Goal: Task Accomplishment & Management: Complete application form

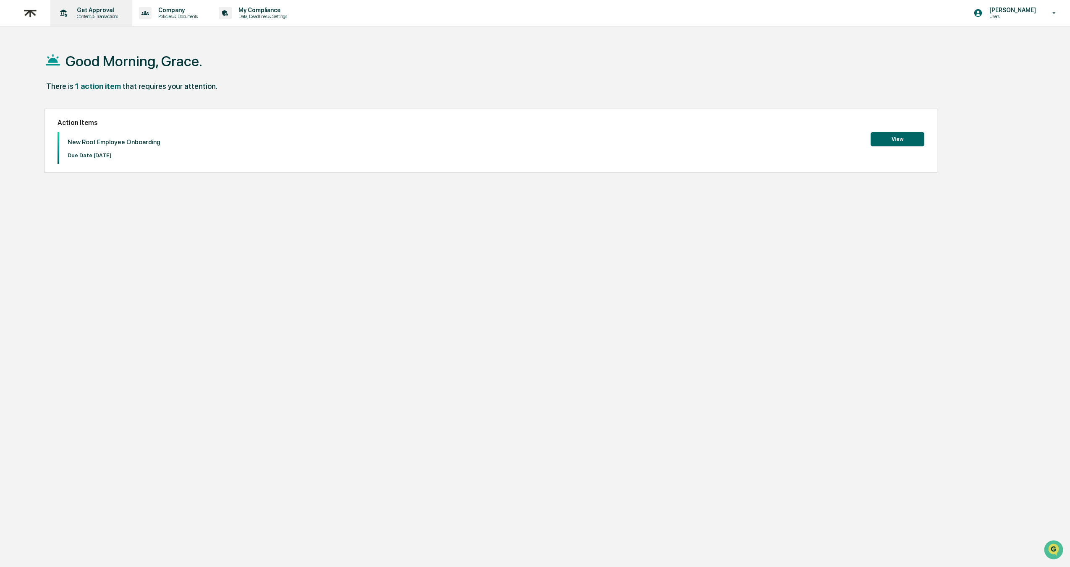
click at [104, 13] on p "Get Approval" at bounding box center [96, 10] width 52 height 7
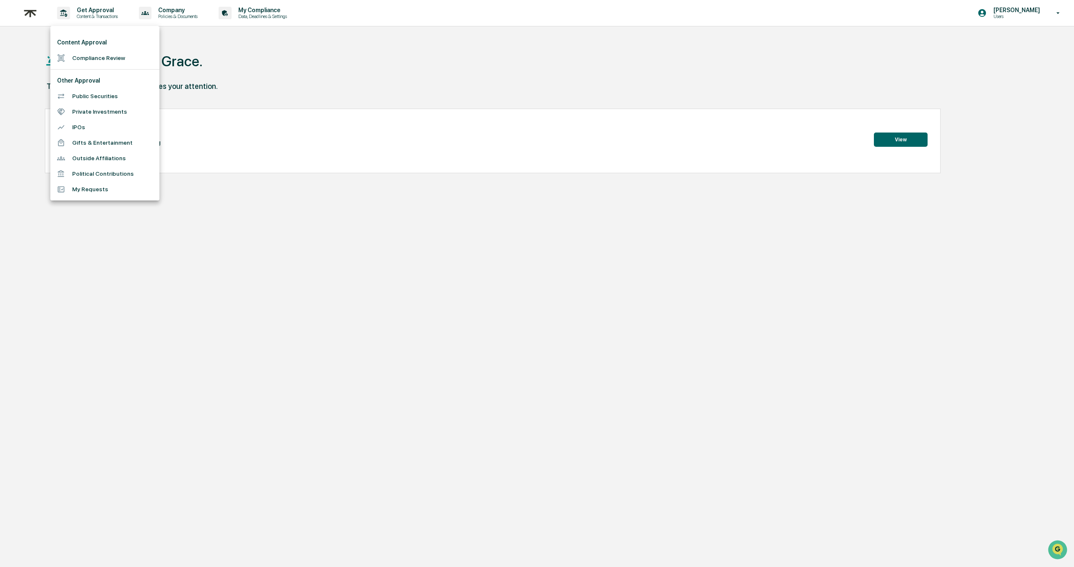
click at [1044, 6] on div at bounding box center [537, 283] width 1074 height 567
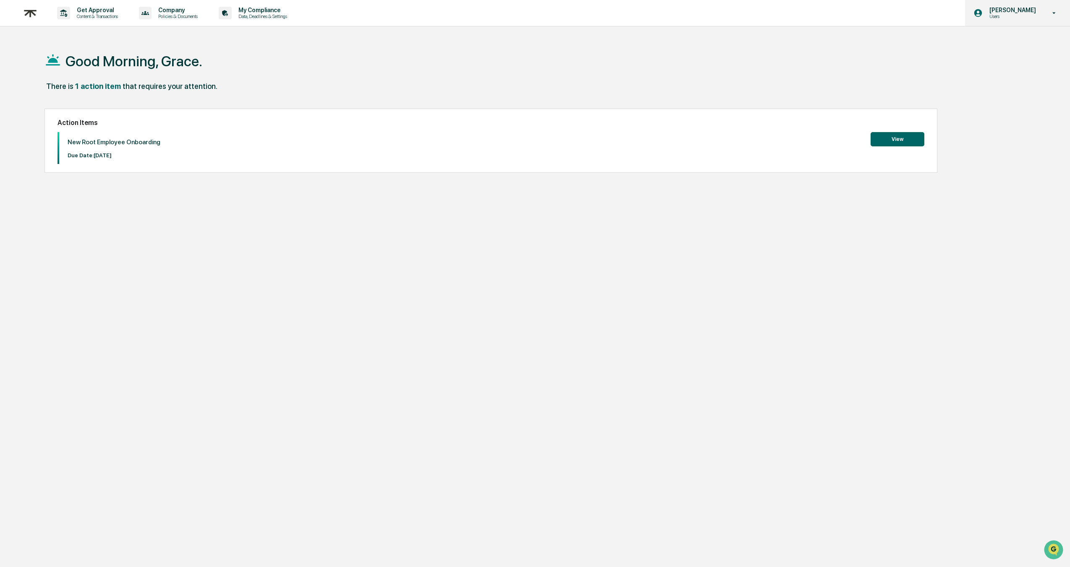
click at [1019, 16] on p "Users" at bounding box center [1011, 16] width 57 height 6
click at [257, 46] on div at bounding box center [537, 283] width 1074 height 567
click at [261, 11] on p "My Compliance" at bounding box center [262, 10] width 60 height 7
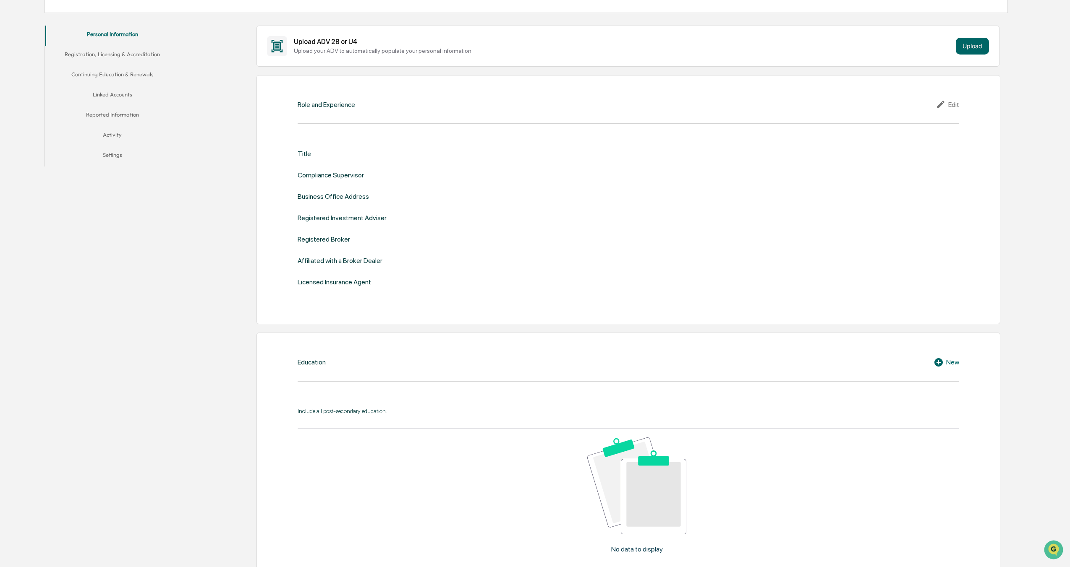
scroll to position [95, 0]
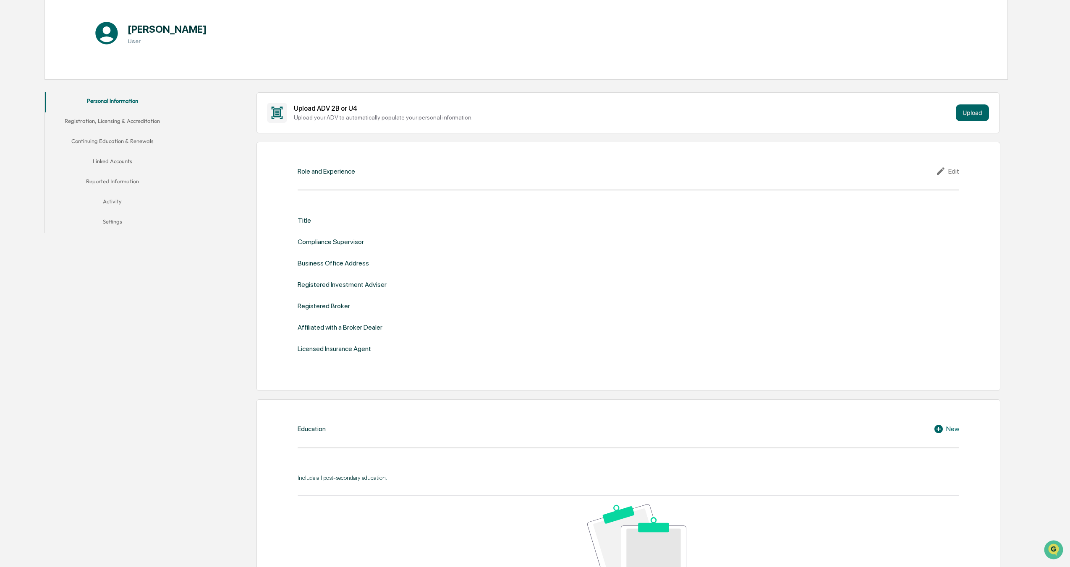
click at [131, 128] on button "Registration, Licensing & Accreditation" at bounding box center [112, 122] width 134 height 20
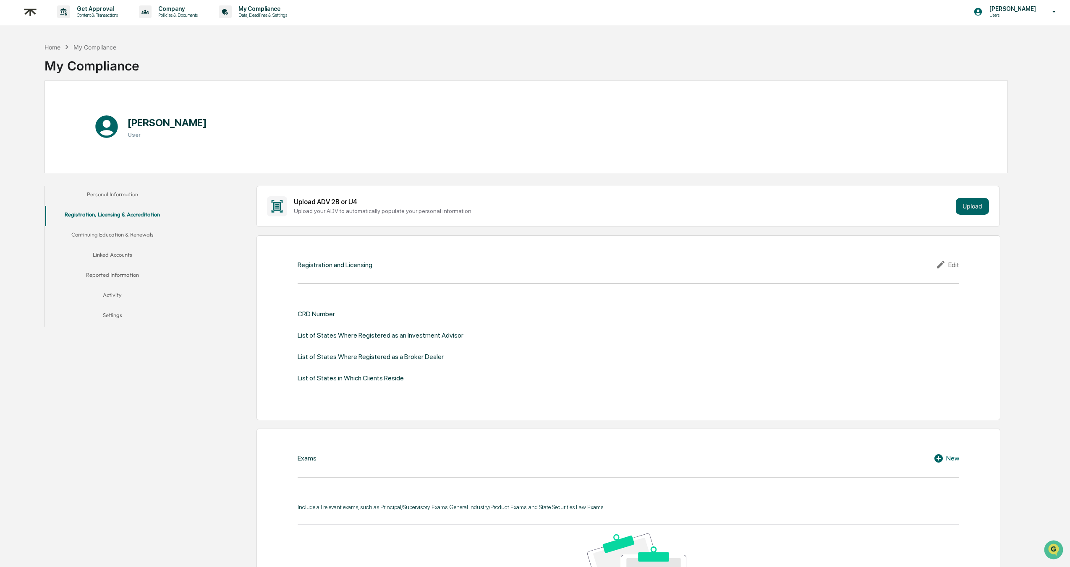
scroll to position [2, 0]
click at [109, 254] on button "Linked Accounts" at bounding box center [112, 256] width 134 height 20
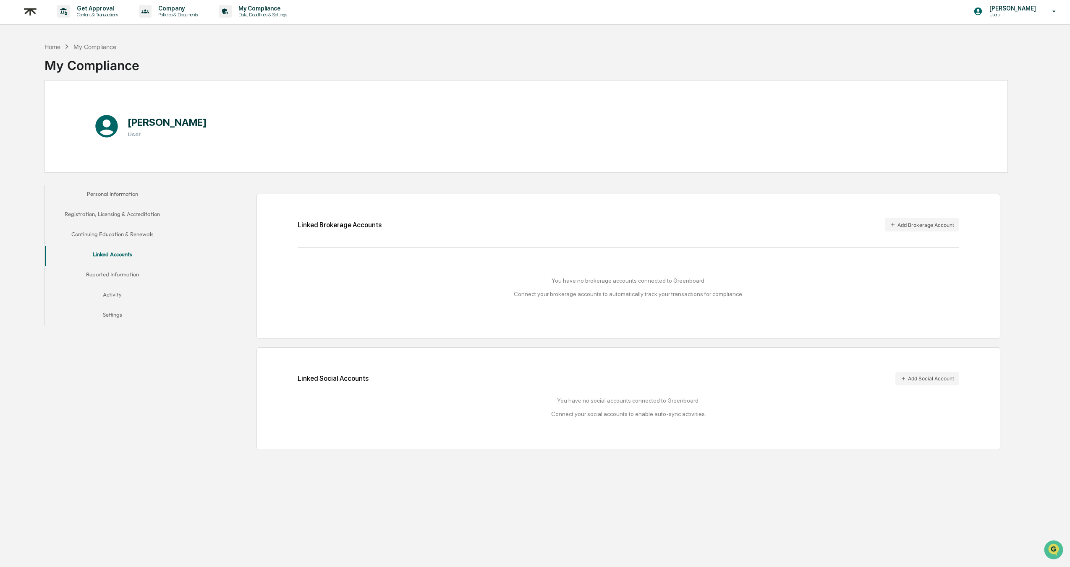
click at [146, 231] on button "Continuing Education & Renewals" at bounding box center [112, 236] width 134 height 20
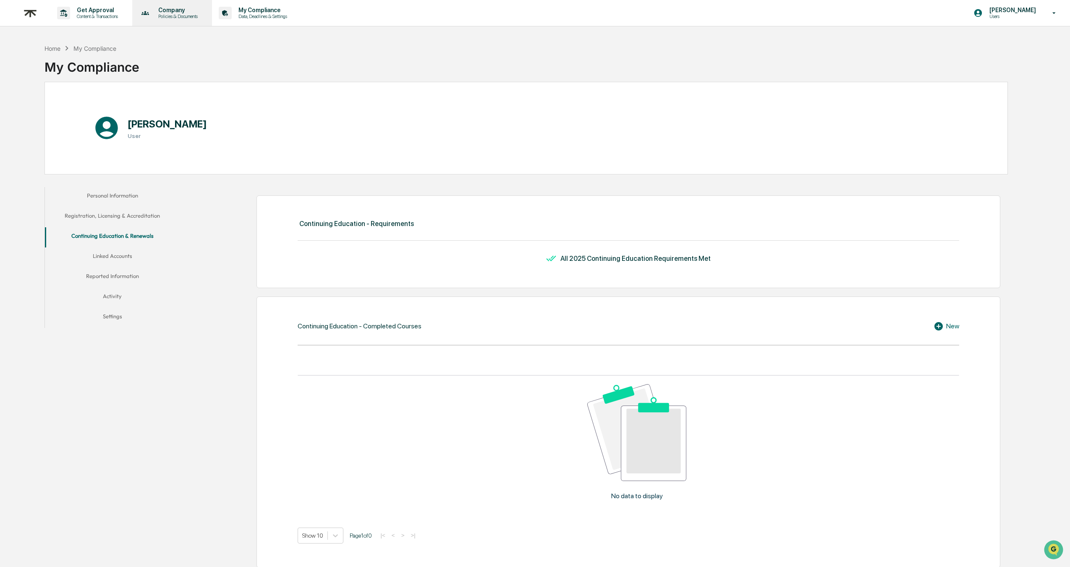
click at [180, 13] on p "Company" at bounding box center [177, 10] width 50 height 7
click at [70, 15] on div at bounding box center [537, 283] width 1074 height 567
click at [100, 10] on p "Get Approval" at bounding box center [96, 10] width 52 height 7
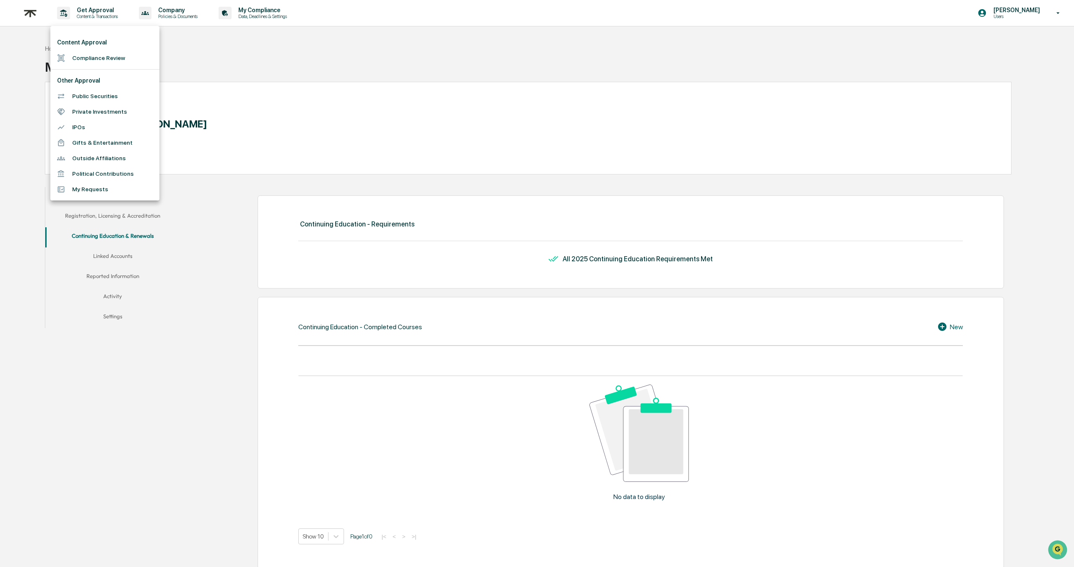
click at [26, 15] on div at bounding box center [537, 283] width 1074 height 567
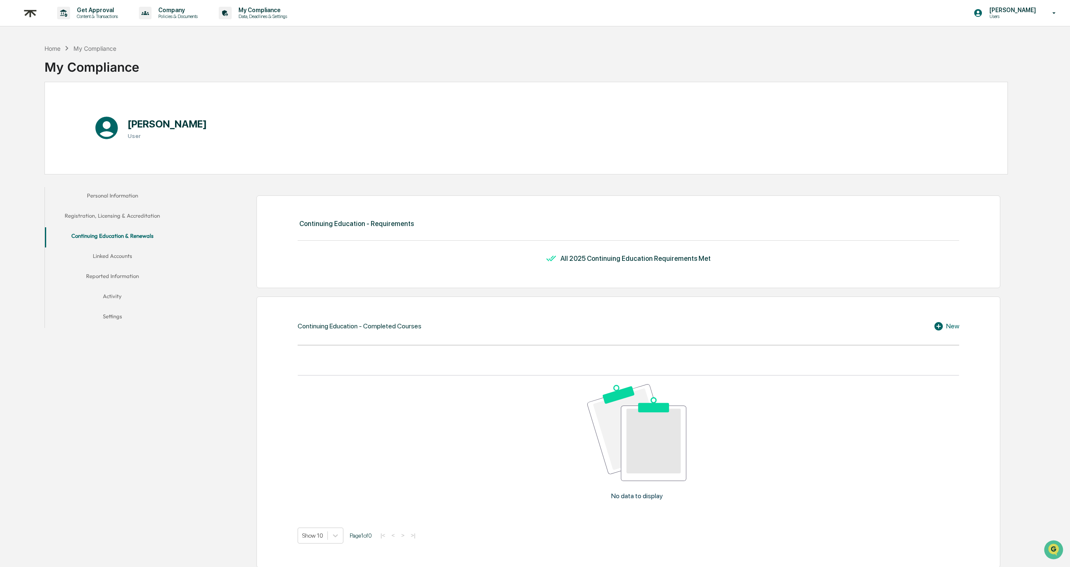
click at [26, 15] on div "Content Approval Compliance Review Other Approval Public Securities Private Inv…" at bounding box center [535, 283] width 1070 height 567
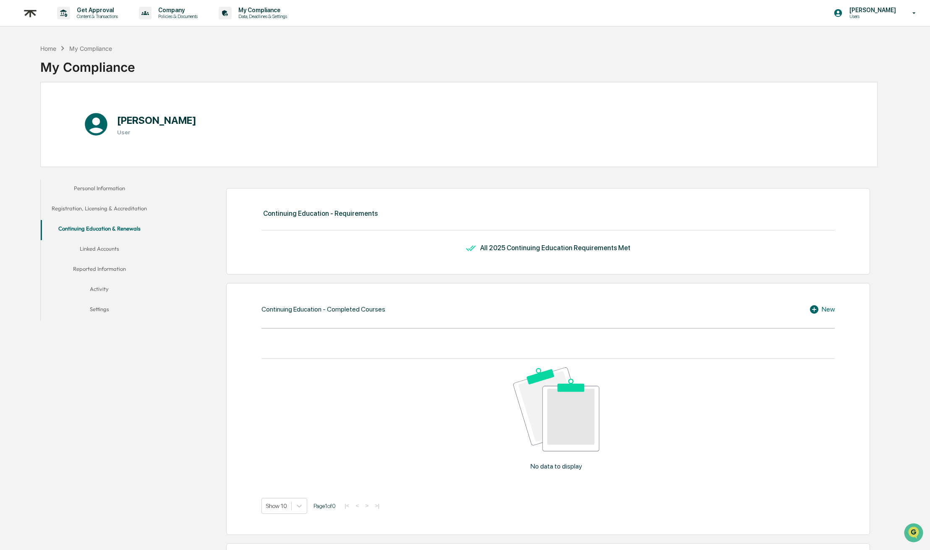
click at [80, 185] on button "Personal Information" at bounding box center [99, 190] width 117 height 20
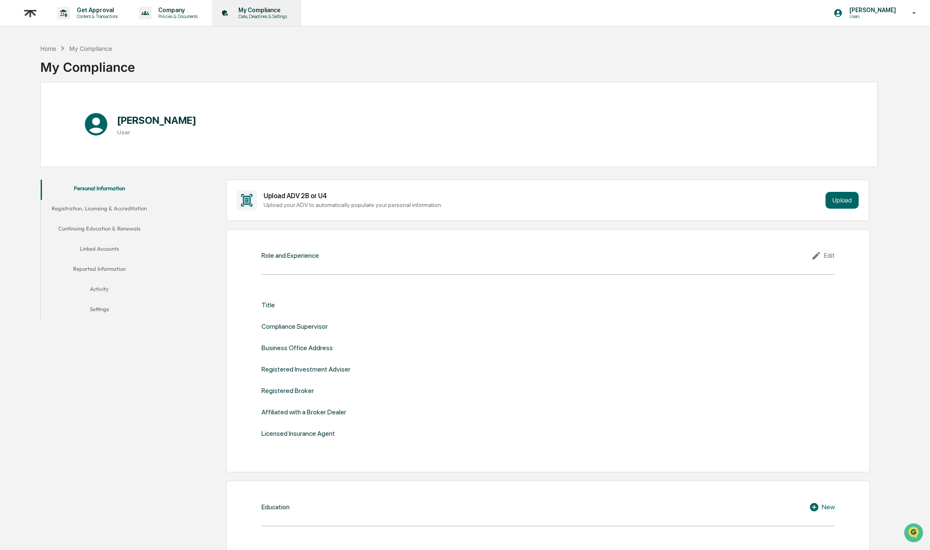
click at [271, 11] on p "My Compliance" at bounding box center [262, 10] width 60 height 7
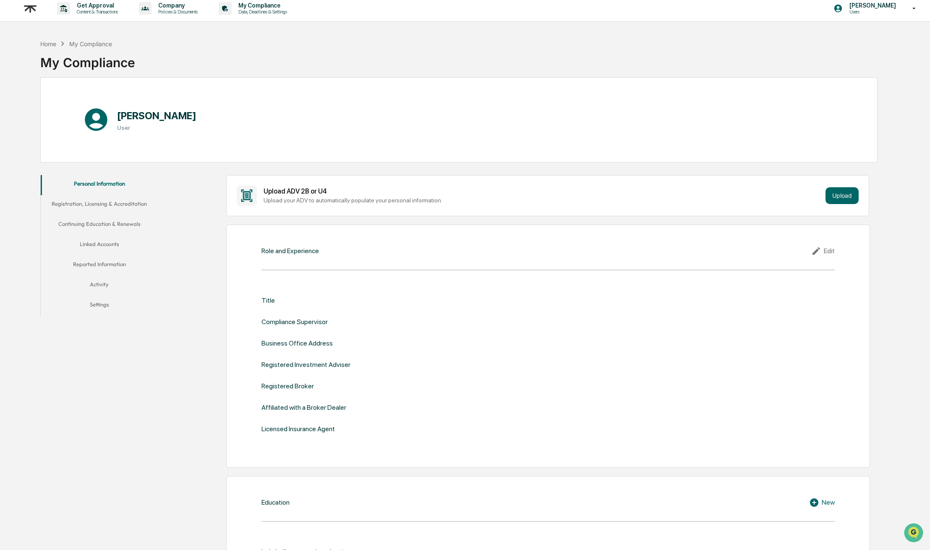
scroll to position [5, 0]
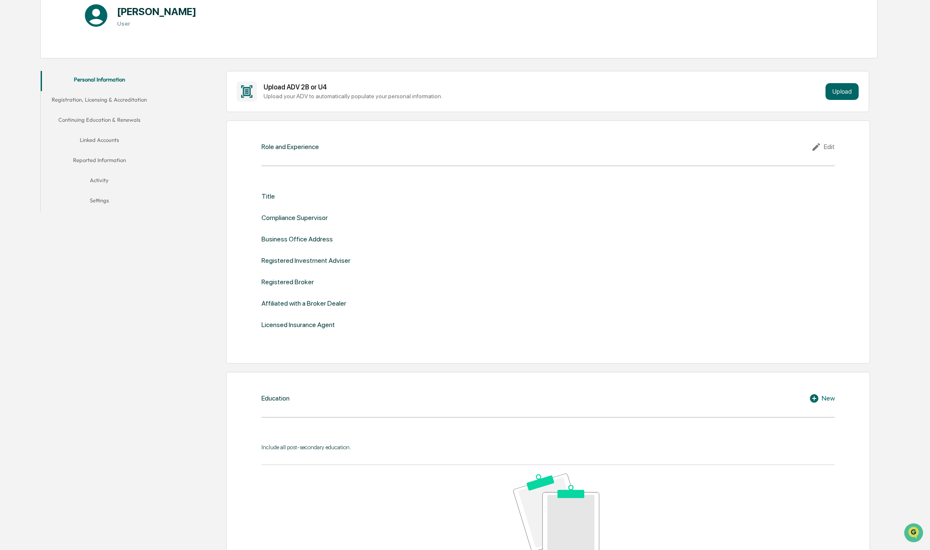
click at [93, 162] on button "Reported Information" at bounding box center [99, 162] width 117 height 20
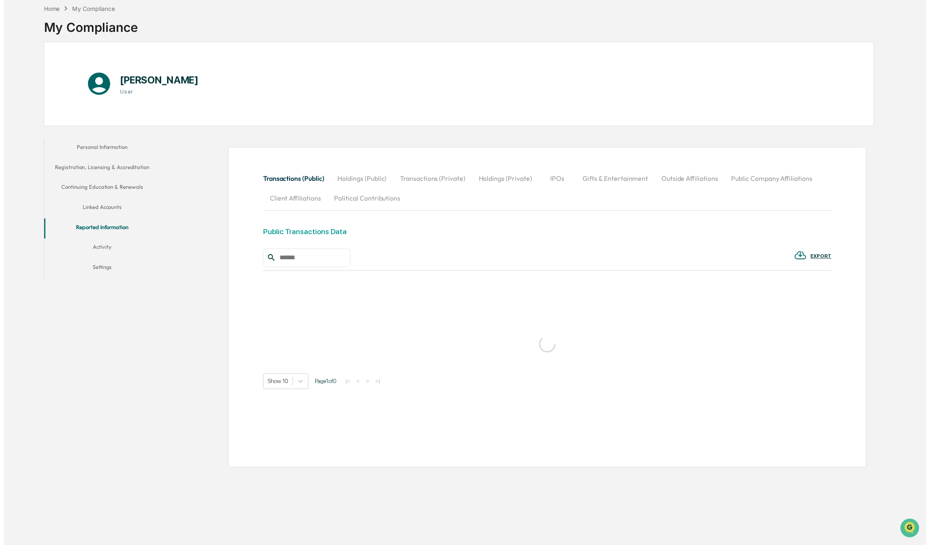
scroll to position [40, 0]
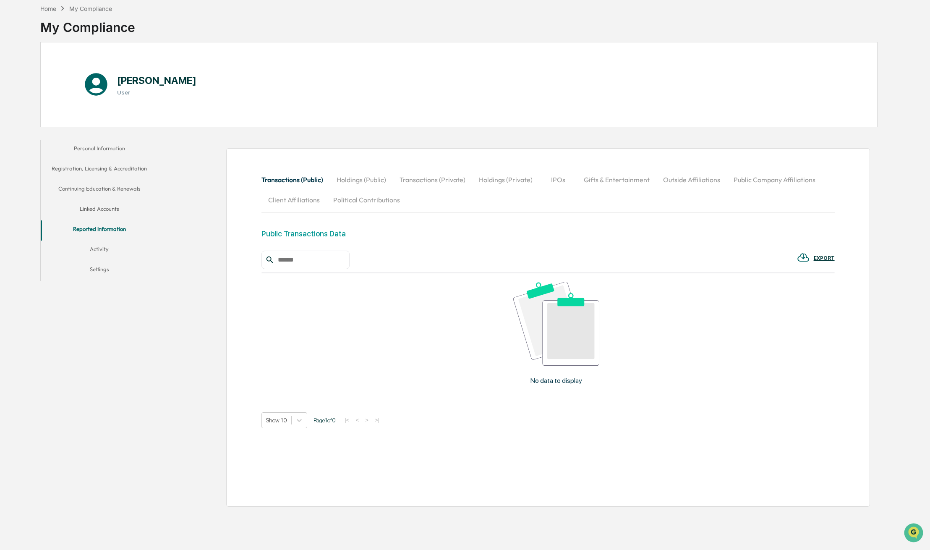
click at [101, 209] on button "Linked Accounts" at bounding box center [99, 210] width 117 height 20
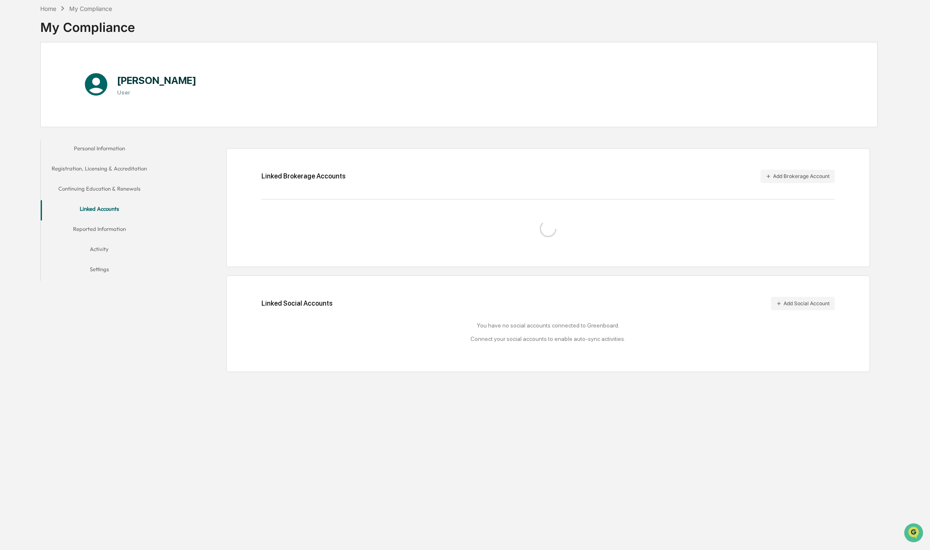
click at [102, 187] on button "Continuing Education & Renewals" at bounding box center [99, 190] width 117 height 20
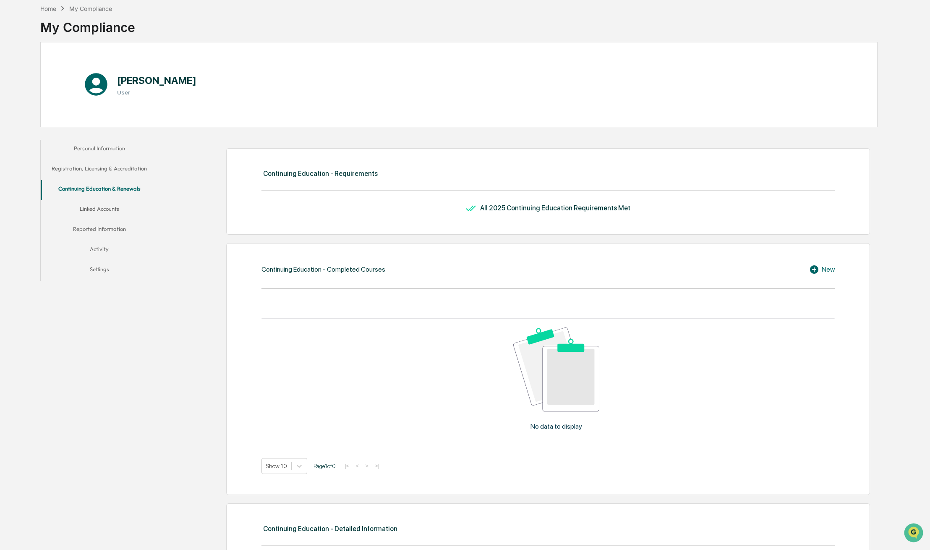
click at [95, 252] on button "Activity" at bounding box center [99, 250] width 117 height 20
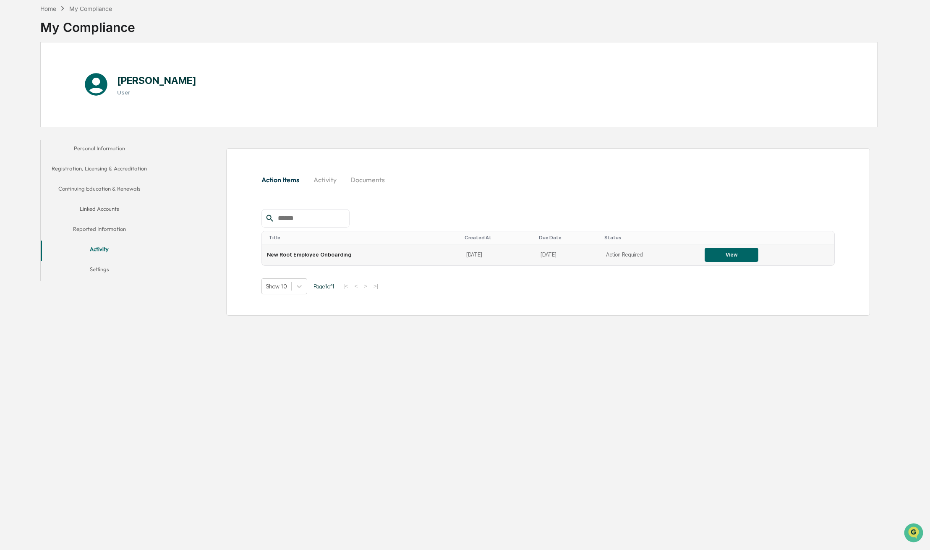
click at [717, 253] on button "View" at bounding box center [732, 255] width 54 height 14
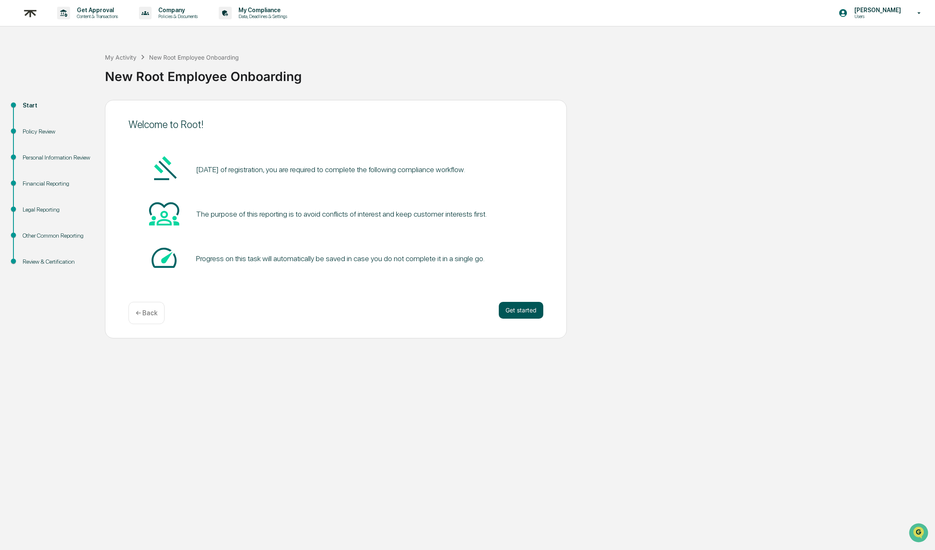
click at [510, 309] on button "Get started" at bounding box center [521, 310] width 44 height 17
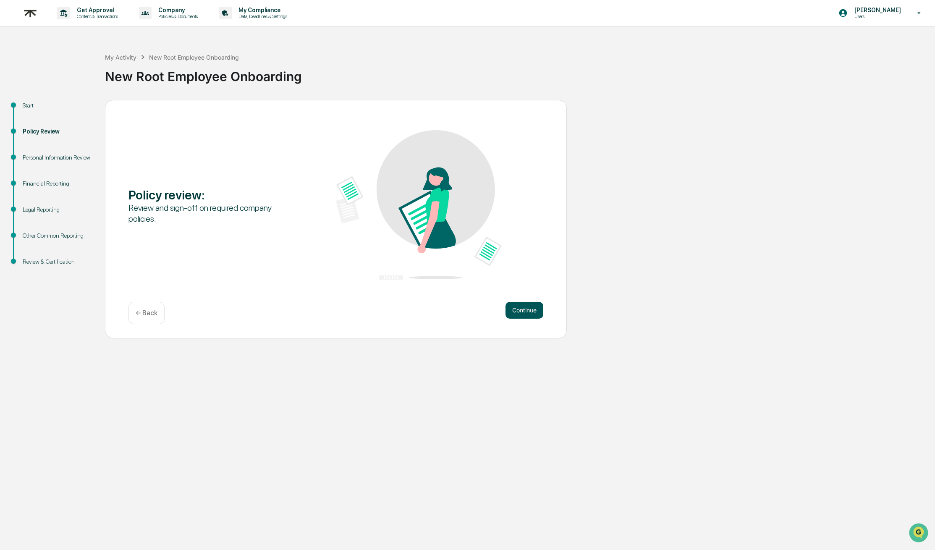
click at [529, 315] on button "Continue" at bounding box center [524, 310] width 38 height 17
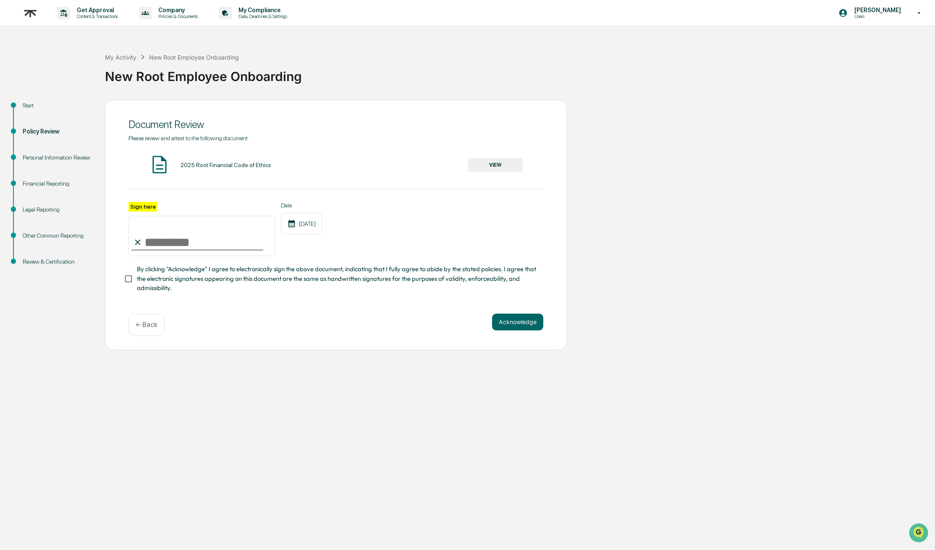
click at [233, 165] on div "2025 Root Financial Code of Ethics" at bounding box center [225, 165] width 91 height 7
click at [499, 165] on button "VIEW" at bounding box center [495, 165] width 55 height 14
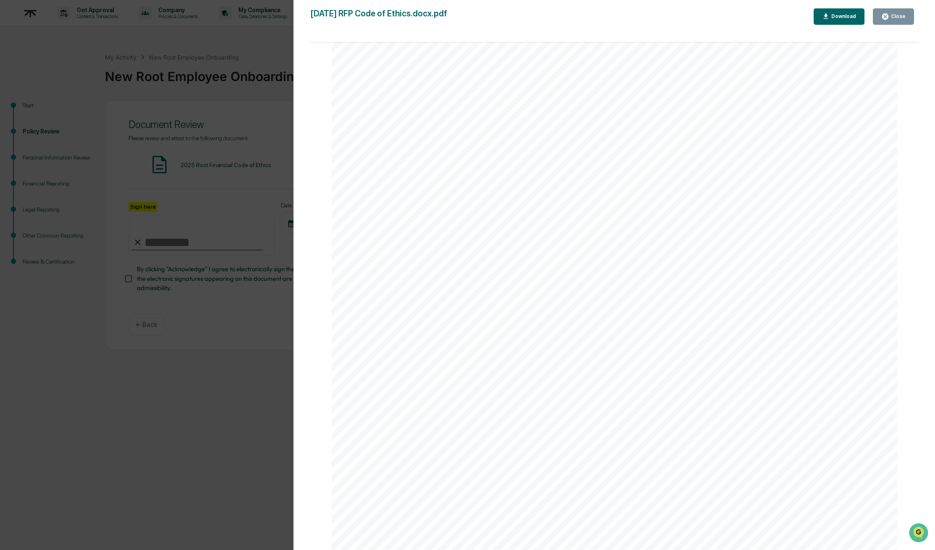
scroll to position [4801, 0]
click at [884, 18] on icon "button" at bounding box center [885, 16] width 6 height 6
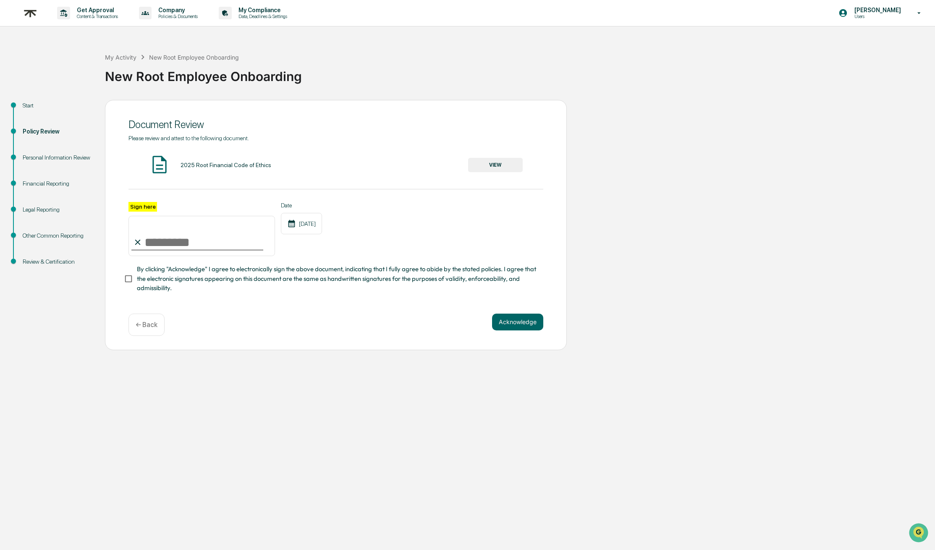
click at [152, 242] on input "Sign here" at bounding box center [201, 236] width 146 height 40
type input "**********"
click at [167, 266] on span "By clicking "Acknowledge" I agree to electronically sign the above document, in…" at bounding box center [337, 278] width 400 height 28
click at [515, 321] on button "Acknowledge" at bounding box center [517, 322] width 51 height 17
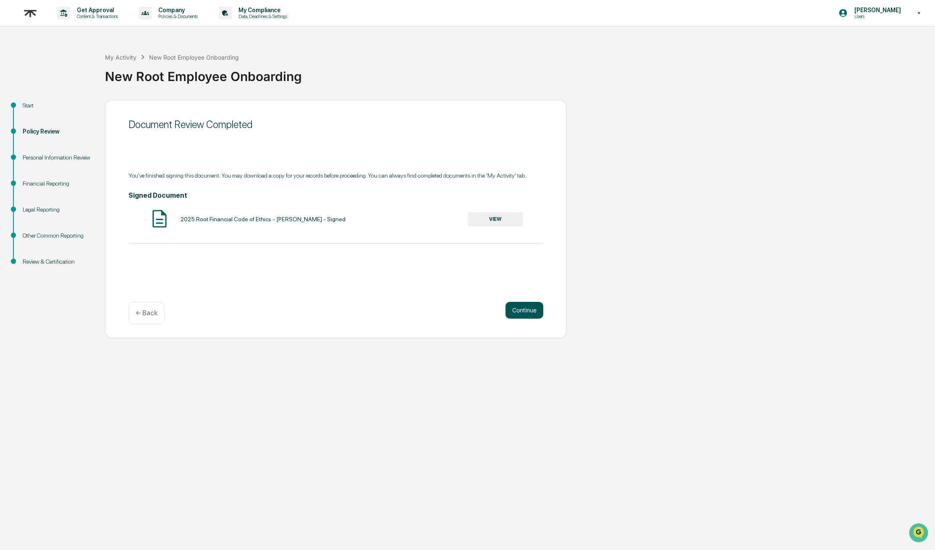
click at [519, 314] on button "Continue" at bounding box center [524, 310] width 38 height 17
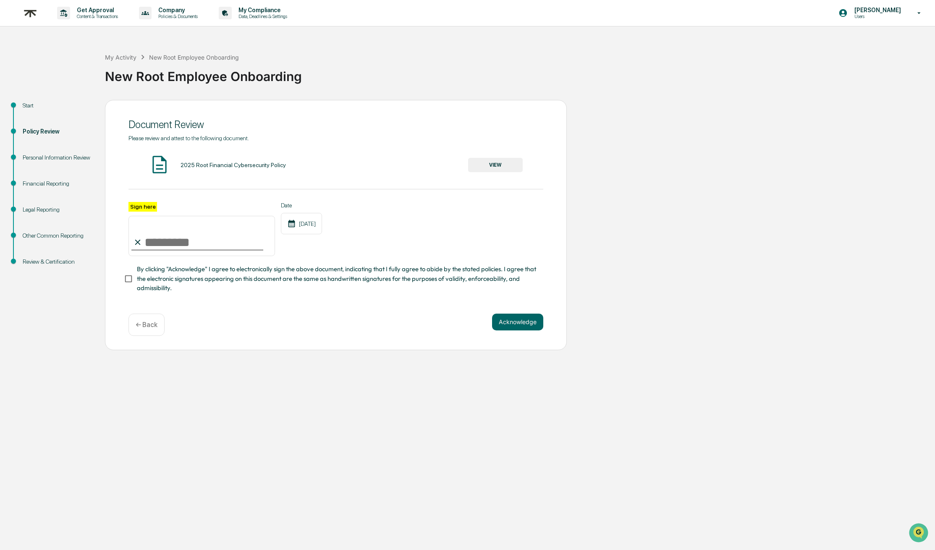
click at [512, 168] on button "VIEW" at bounding box center [495, 165] width 55 height 14
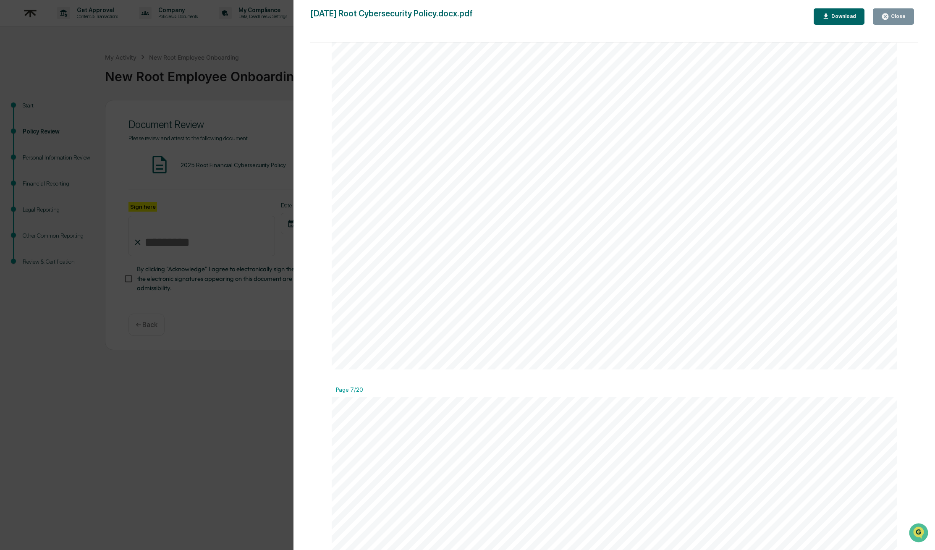
scroll to position [4218, 0]
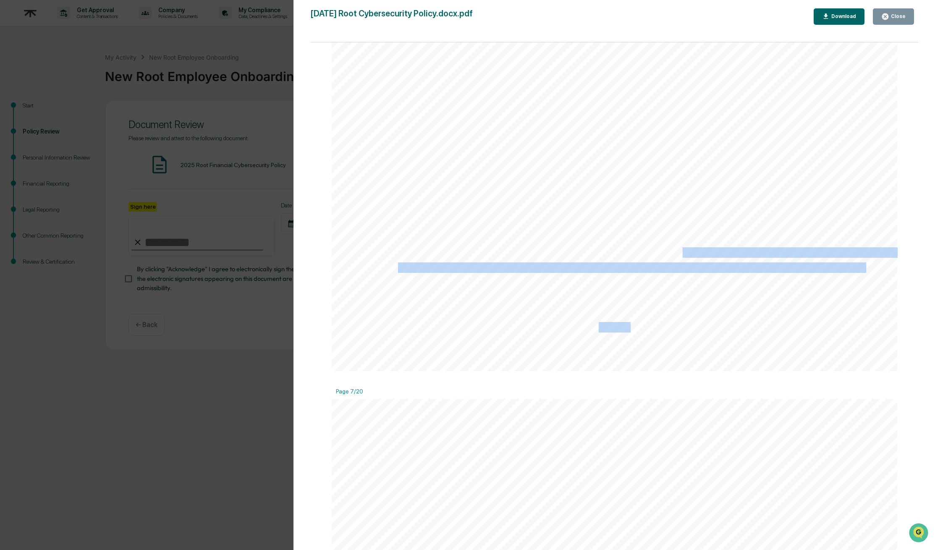
drag, startPoint x: 672, startPoint y: 251, endPoint x: 861, endPoint y: 255, distance: 189.3
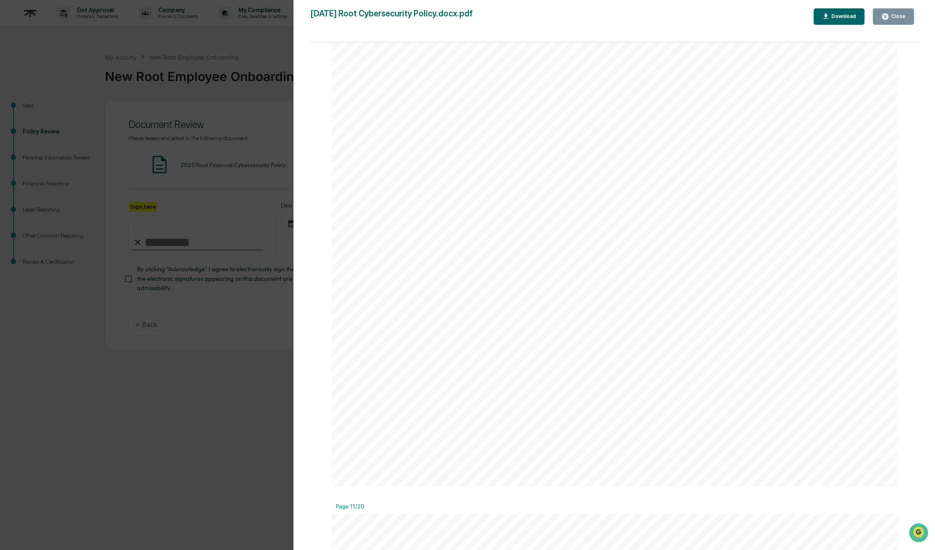
scroll to position [7141, 0]
drag, startPoint x: 495, startPoint y: 293, endPoint x: 718, endPoint y: 316, distance: 223.7
drag, startPoint x: 488, startPoint y: 259, endPoint x: 669, endPoint y: 253, distance: 180.6
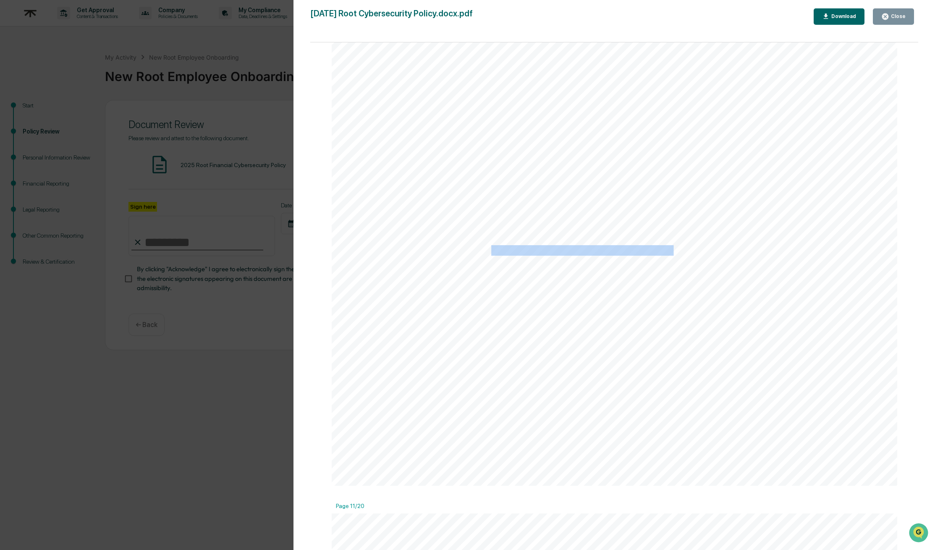
click at [894, 24] on div "2025-05-21 Root Cybersecurity Policy.docx.pdf Close Download Page 1/20 Root Fin…" at bounding box center [614, 283] width 608 height 550
click at [894, 24] on button "Close" at bounding box center [893, 16] width 41 height 16
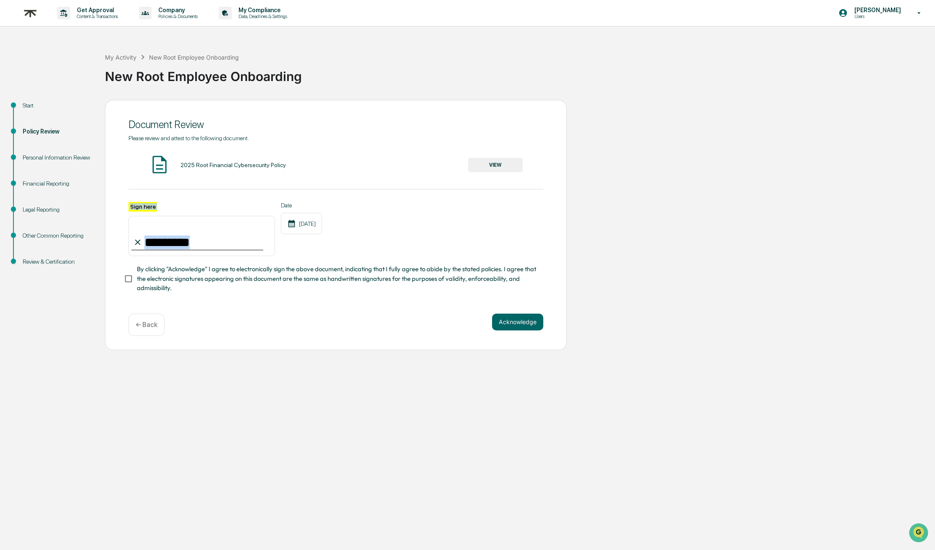
click at [166, 250] on div "Sign here" at bounding box center [201, 229] width 146 height 55
click at [169, 243] on input "Sign here" at bounding box center [201, 236] width 146 height 40
drag, startPoint x: 171, startPoint y: 240, endPoint x: 165, endPoint y: 239, distance: 5.7
click at [163, 240] on input "**********" at bounding box center [201, 236] width 146 height 40
type input "**********"
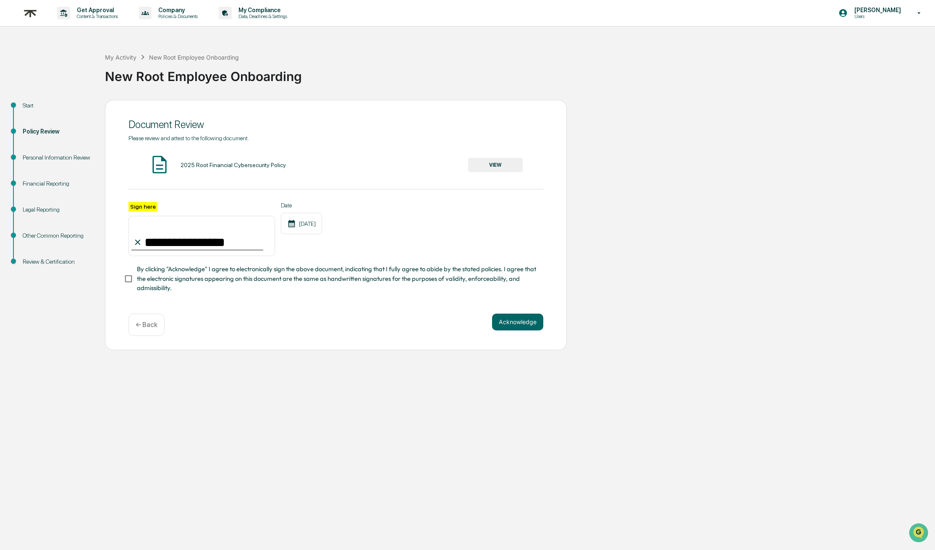
click at [336, 281] on span "By clicking "Acknowledge" I agree to electronically sign the above document, in…" at bounding box center [337, 278] width 400 height 28
click at [244, 277] on span "By clicking "Acknowledge" I agree to electronically sign the above document, in…" at bounding box center [337, 278] width 400 height 28
click at [499, 321] on button "Acknowledge" at bounding box center [517, 322] width 51 height 17
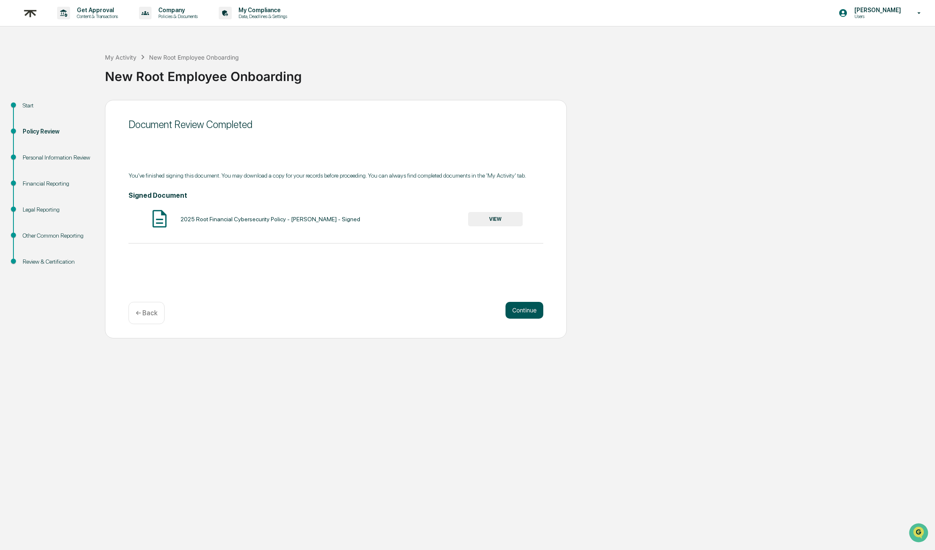
click at [525, 306] on button "Continue" at bounding box center [524, 310] width 38 height 17
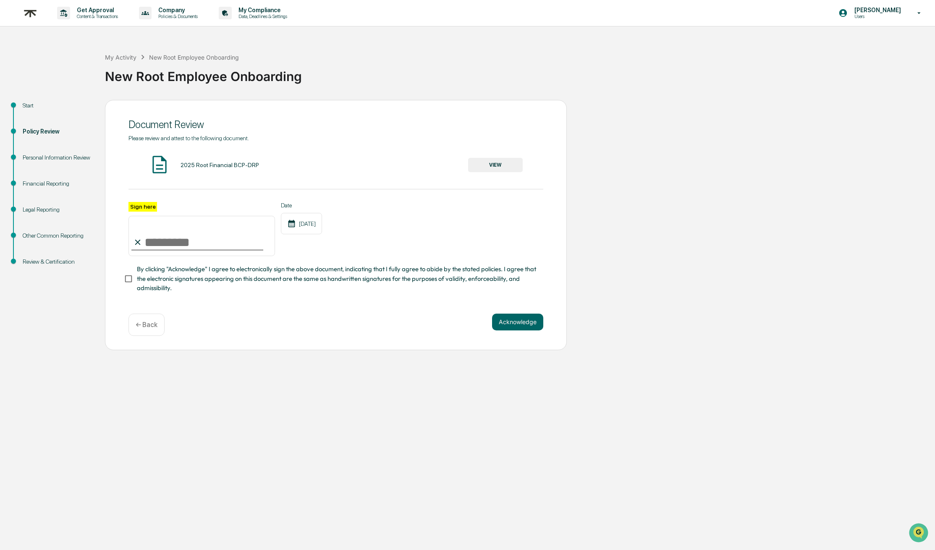
click at [499, 163] on button "VIEW" at bounding box center [495, 165] width 55 height 14
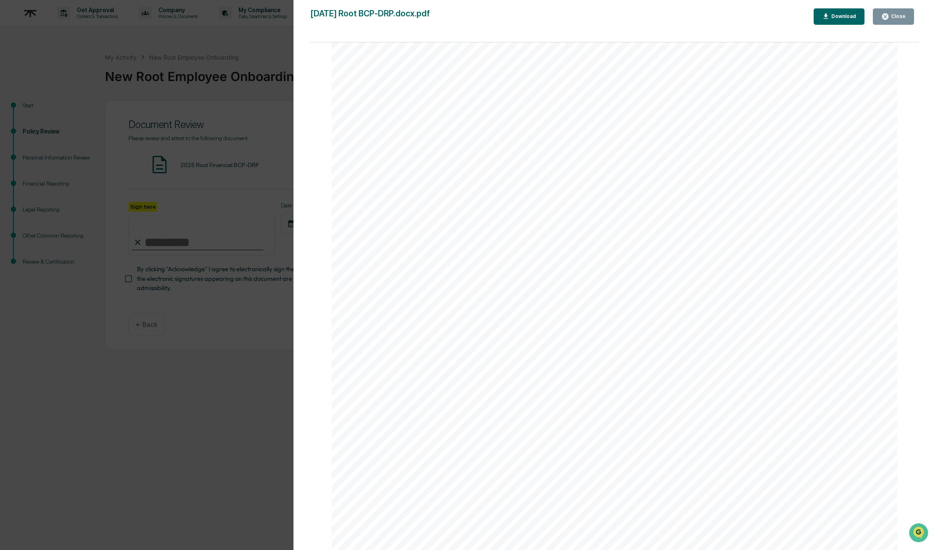
scroll to position [5561, 0]
click at [907, 12] on button "Close" at bounding box center [893, 16] width 41 height 16
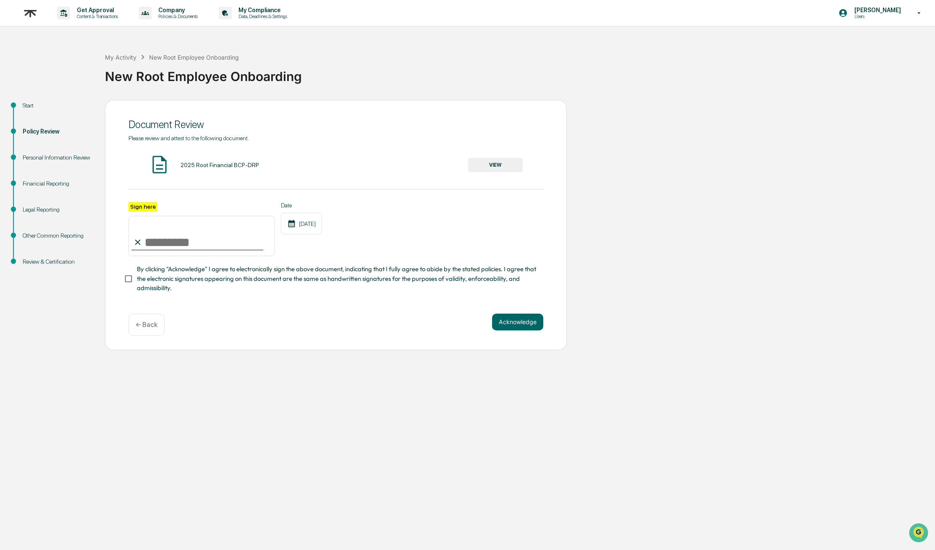
click at [184, 245] on input "Sign here" at bounding box center [201, 236] width 146 height 40
click at [158, 248] on input "Sign here" at bounding box center [201, 236] width 146 height 40
type input "**********"
click at [534, 322] on button "Acknowledge" at bounding box center [517, 322] width 51 height 17
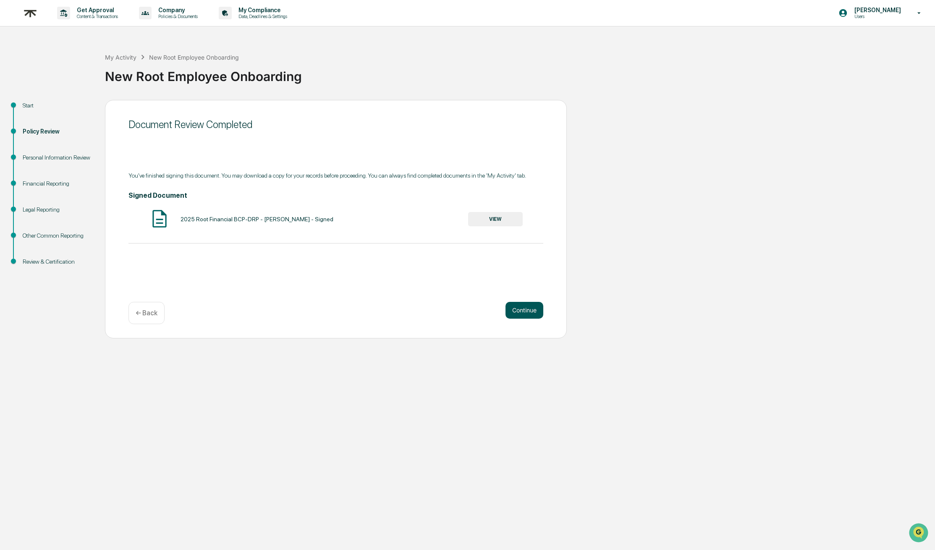
click at [523, 312] on button "Continue" at bounding box center [524, 310] width 38 height 17
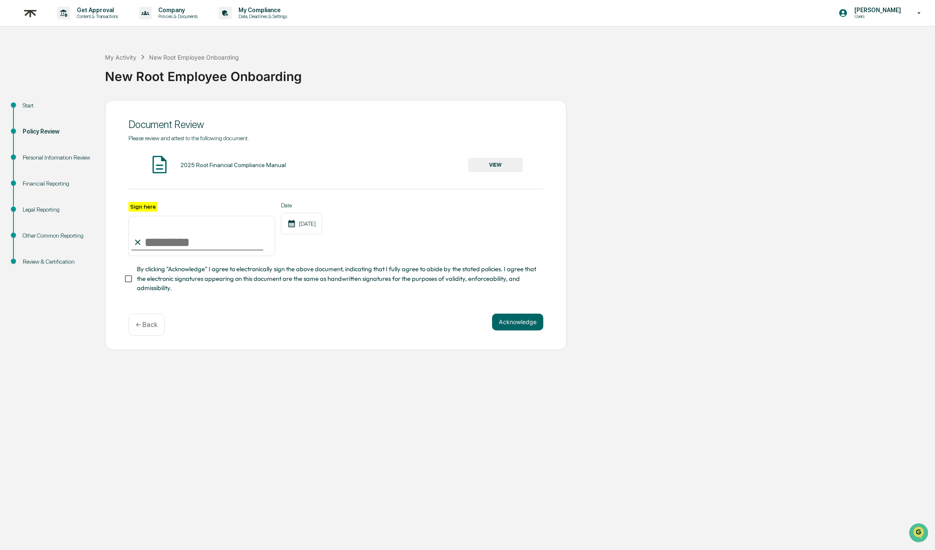
click at [504, 168] on button "VIEW" at bounding box center [495, 165] width 55 height 14
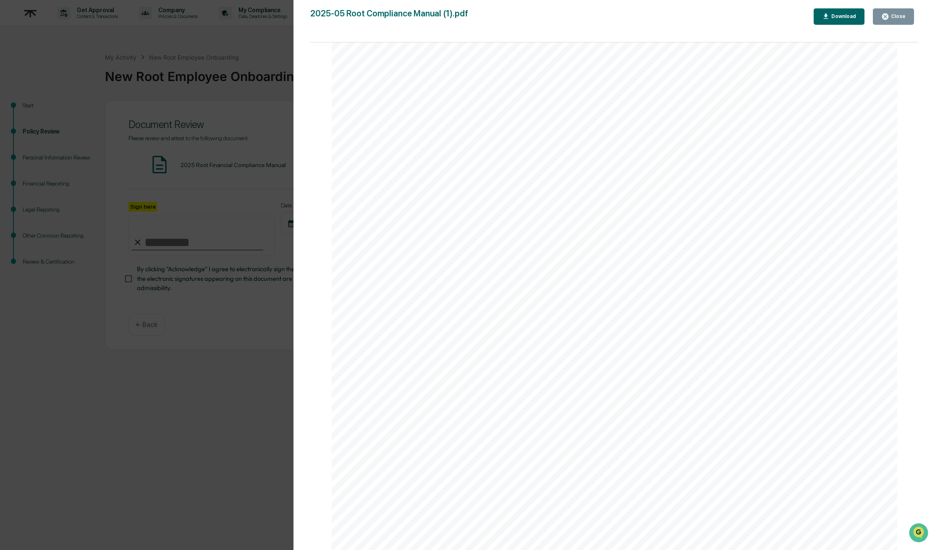
scroll to position [4614, 0]
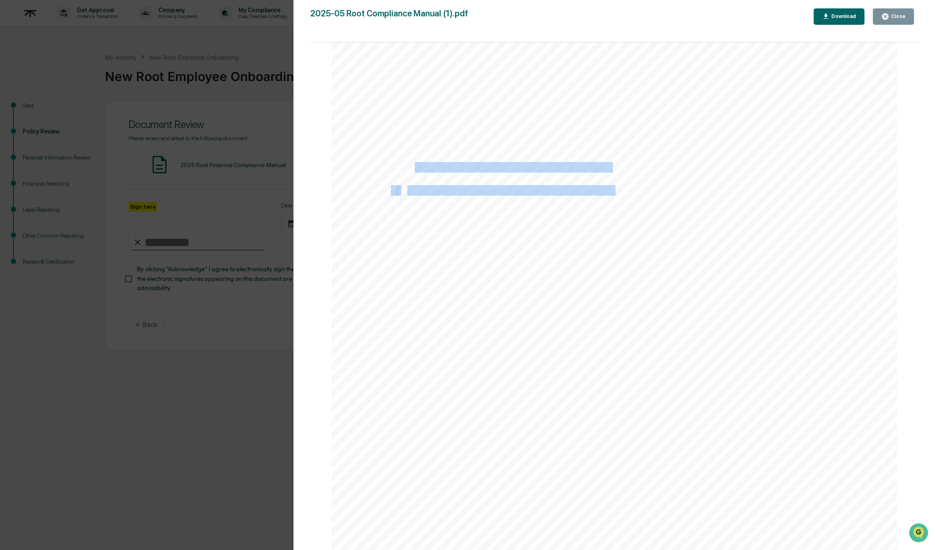
drag, startPoint x: 411, startPoint y: 172, endPoint x: 622, endPoint y: 186, distance: 211.6
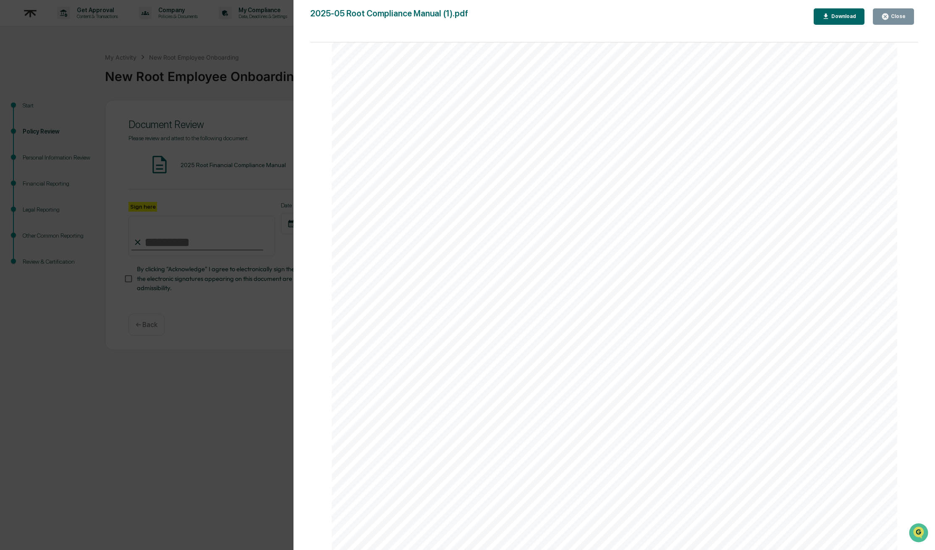
click at [901, 17] on div "Close" at bounding box center [897, 16] width 16 height 6
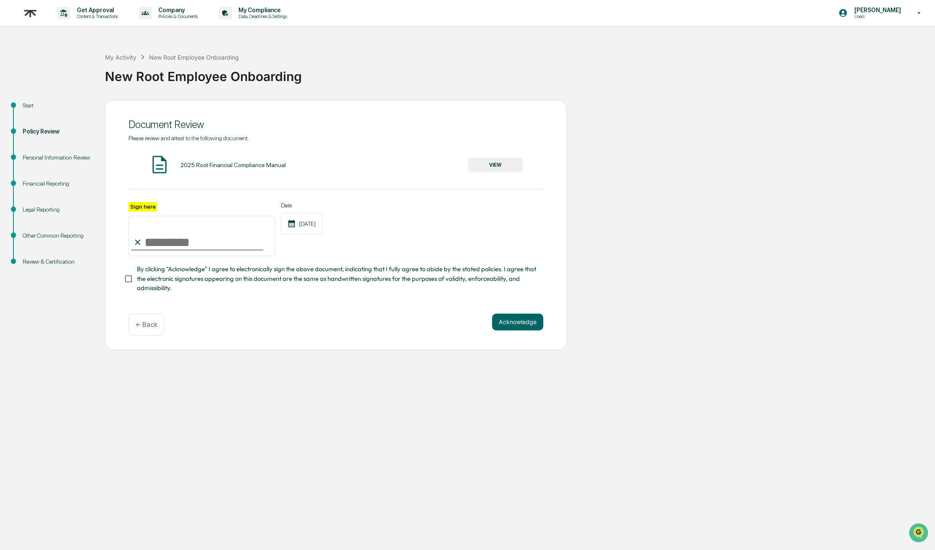
click at [172, 228] on input "Sign here" at bounding box center [201, 236] width 146 height 40
type input "**********"
click at [519, 318] on button "Acknowledge" at bounding box center [517, 322] width 51 height 17
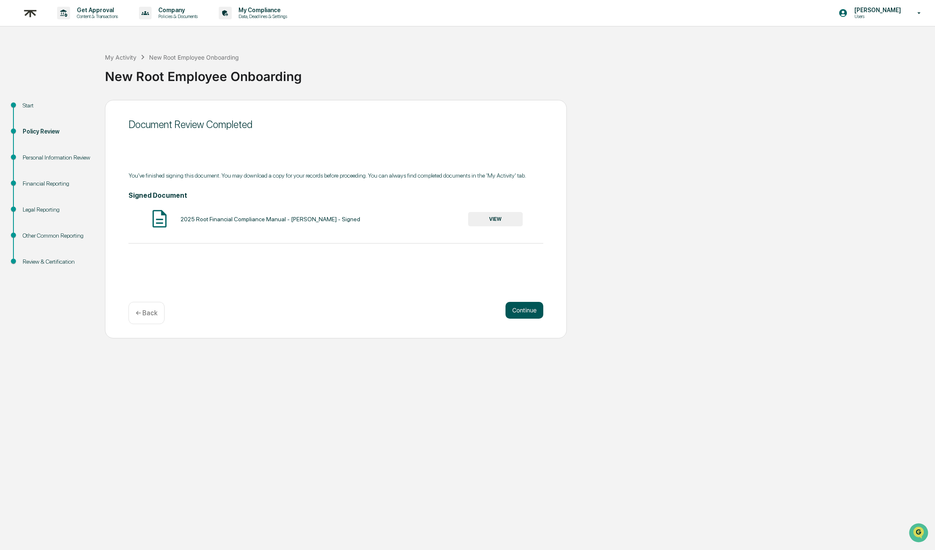
click at [524, 313] on button "Continue" at bounding box center [524, 310] width 38 height 17
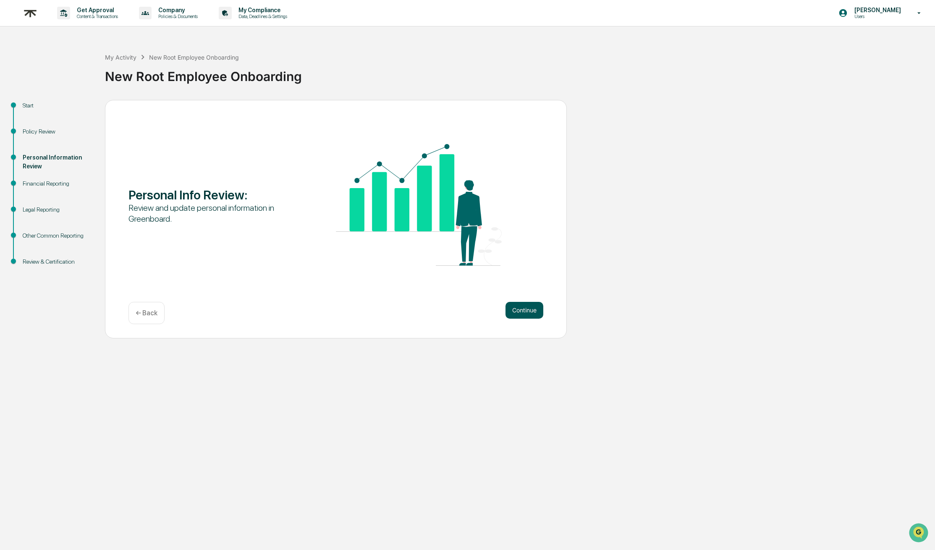
click at [511, 315] on button "Continue" at bounding box center [524, 310] width 38 height 17
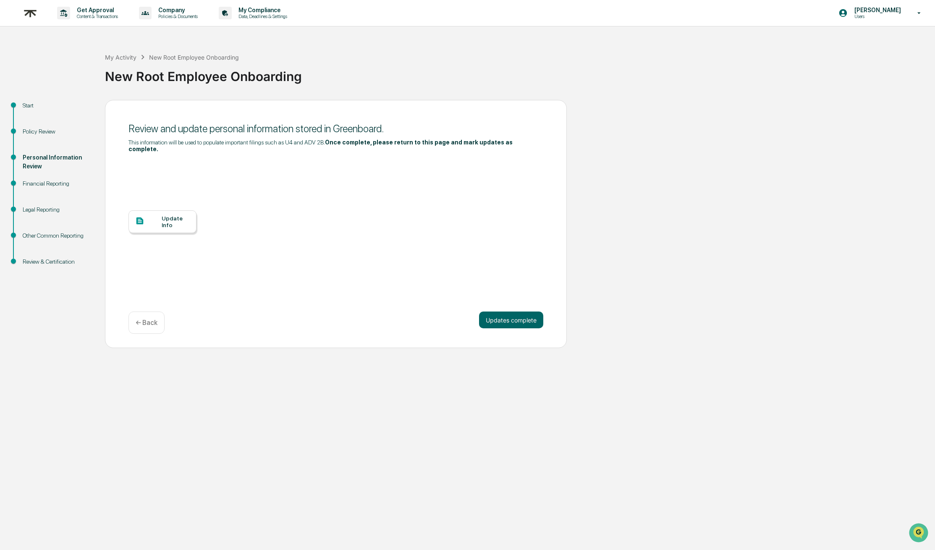
click at [158, 227] on div "Update Info" at bounding box center [162, 221] width 68 height 23
click at [284, 276] on div "Update Info" at bounding box center [335, 227] width 415 height 151
click at [53, 185] on div "Financial Reporting" at bounding box center [57, 183] width 69 height 9
click at [858, 13] on p "[PERSON_NAME]" at bounding box center [875, 10] width 57 height 7
